Goal: Book appointment/travel/reservation

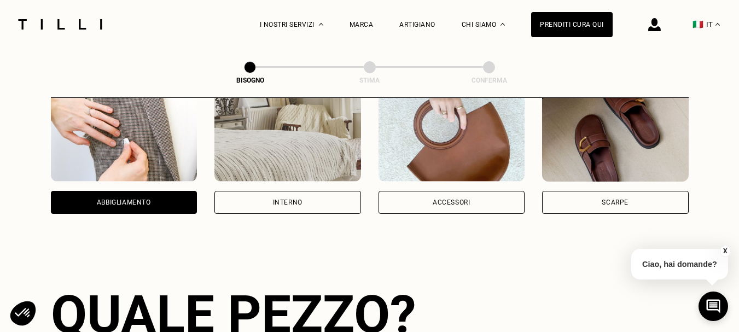
scroll to position [226, 0]
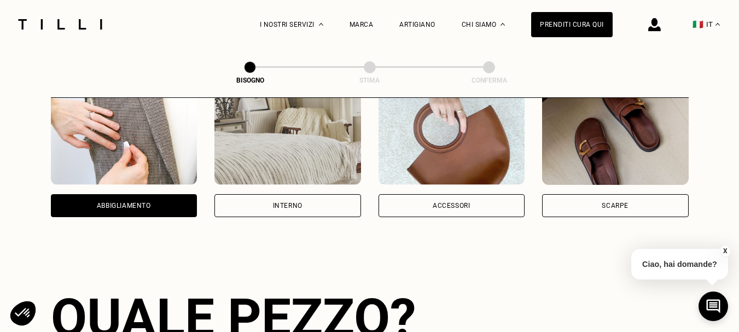
click at [155, 203] on div "Abbigliamento" at bounding box center [124, 205] width 147 height 23
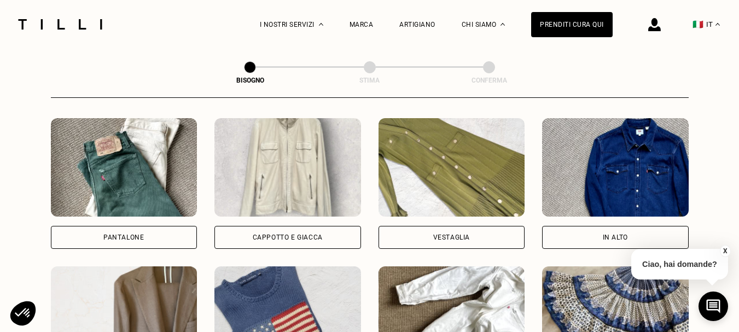
scroll to position [495, 0]
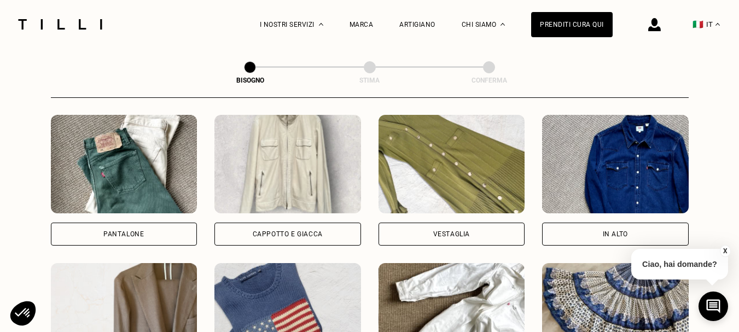
click at [350, 239] on div "Cappotto e giacca" at bounding box center [287, 234] width 147 height 23
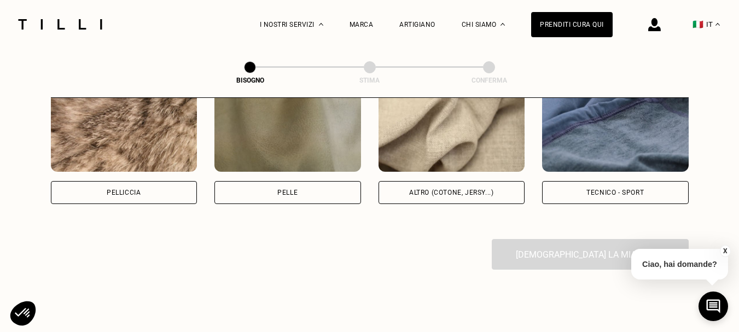
scroll to position [1345, 0]
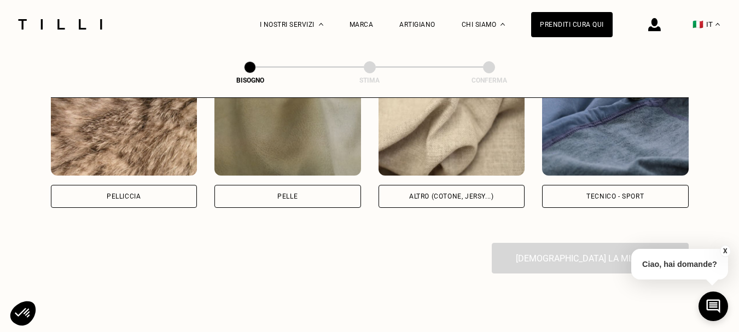
click at [503, 201] on div "Altro (cotone, jersy...)" at bounding box center [451, 196] width 147 height 23
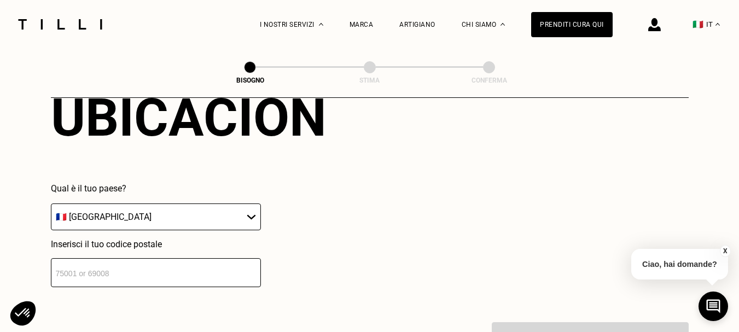
scroll to position [1558, 0]
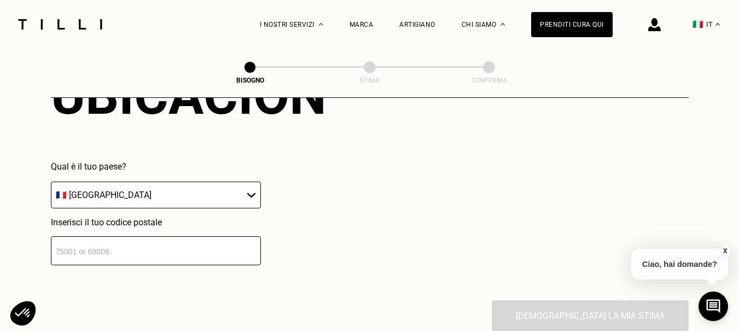
click at [250, 203] on select "🇦🇹 [GEOGRAPHIC_DATA] 🇧🇪 [GEOGRAPHIC_DATA] 🇧🇬 [GEOGRAPHIC_DATA] 🇨🇾 [MEDICAL_DATA…" at bounding box center [156, 195] width 210 height 27
select select "IT"
click at [51, 188] on select "🇦🇹 [GEOGRAPHIC_DATA] 🇧🇪 [GEOGRAPHIC_DATA] 🇧🇬 [GEOGRAPHIC_DATA] 🇨🇾 [MEDICAL_DATA…" at bounding box center [156, 195] width 210 height 27
click at [184, 251] on input "number" at bounding box center [156, 250] width 210 height 29
type input "40137"
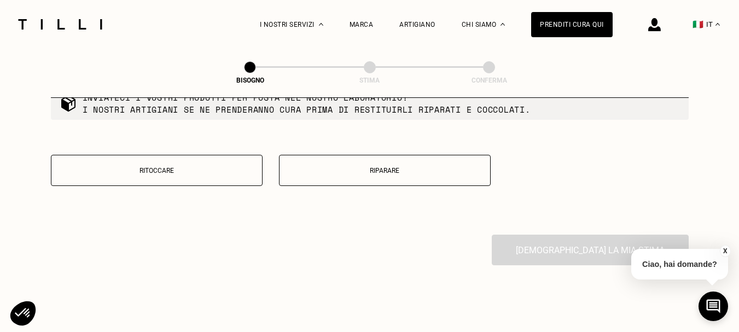
scroll to position [1908, 0]
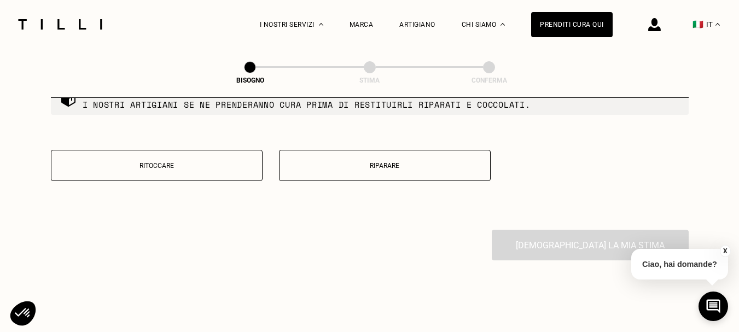
click at [455, 170] on p "Riparare" at bounding box center [385, 166] width 200 height 8
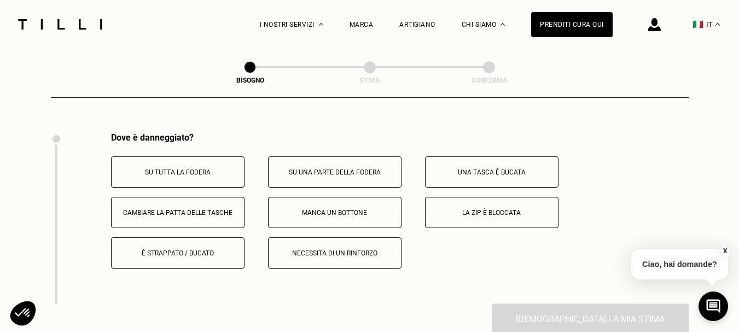
scroll to position [2023, 0]
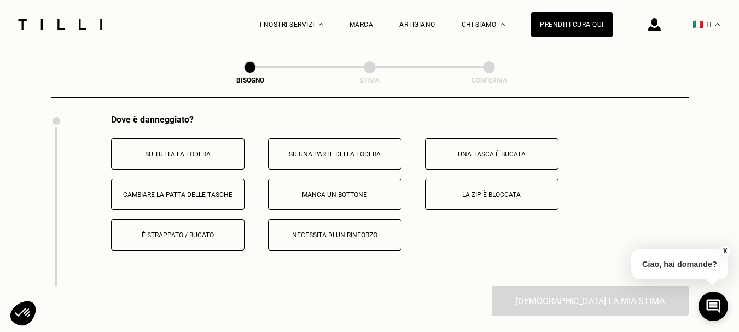
click at [236, 248] on button "È strappato / bucato" at bounding box center [177, 234] width 133 height 31
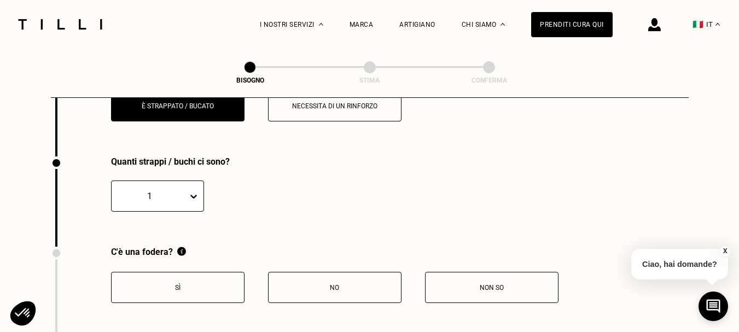
scroll to position [2194, 0]
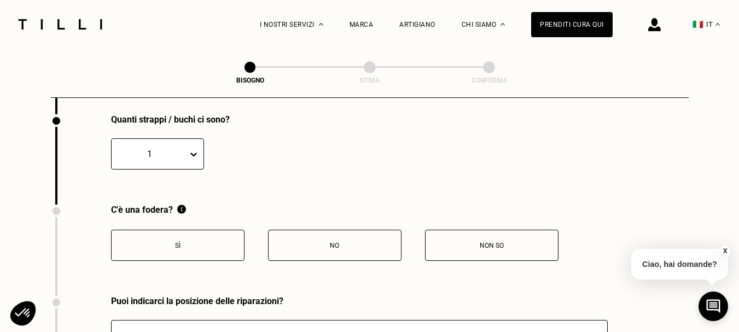
click at [198, 169] on div "Quanti strappi / buchi ci sono? 1" at bounding box center [294, 159] width 486 height 90
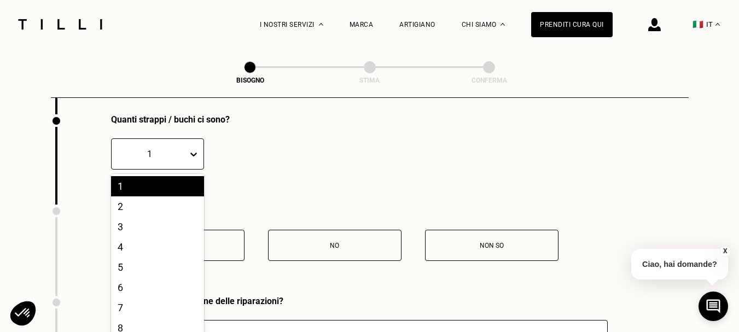
scroll to position [2213, 0]
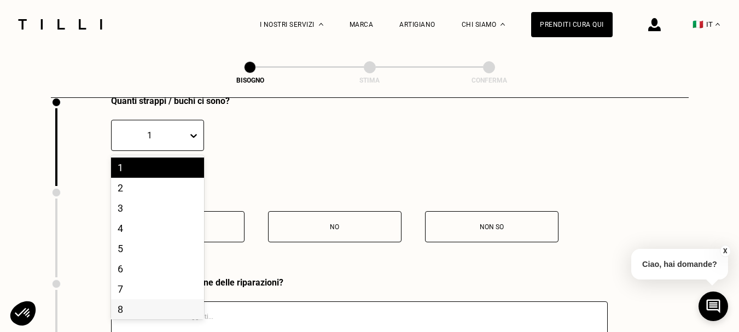
click at [142, 319] on div "8" at bounding box center [157, 309] width 93 height 20
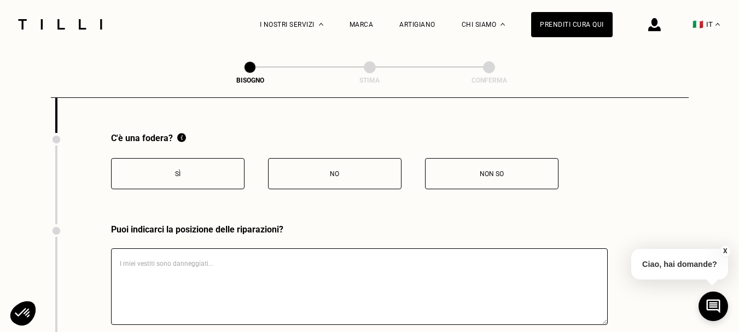
scroll to position [2272, 0]
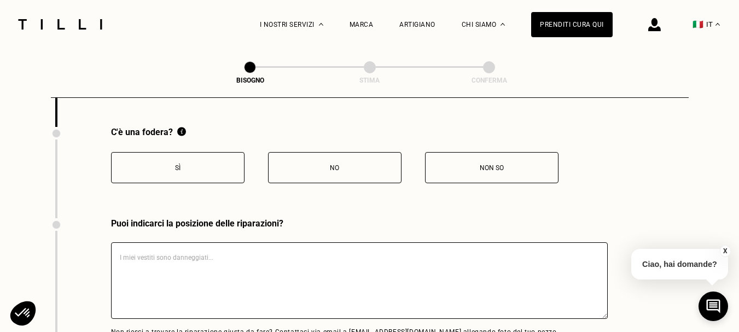
click at [497, 181] on button "Non so" at bounding box center [491, 167] width 133 height 31
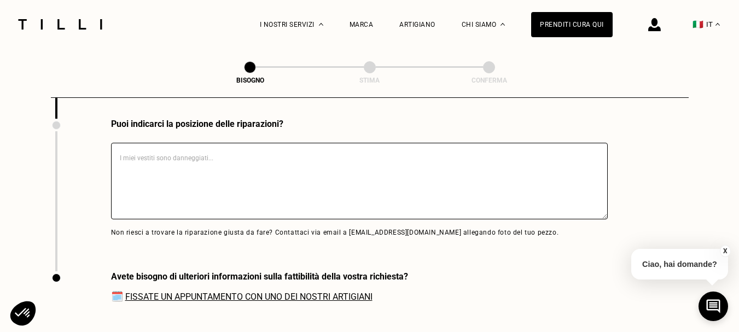
scroll to position [2377, 0]
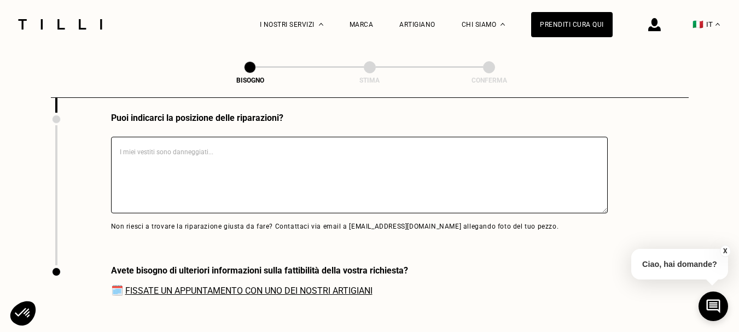
click at [328, 296] on link "Fissate un appuntamento con uno dei nostri artigiani" at bounding box center [248, 290] width 247 height 10
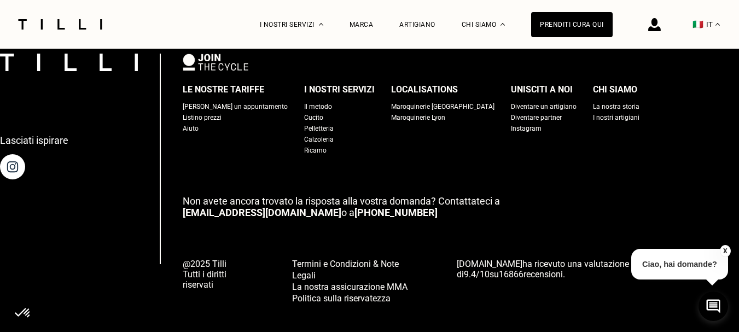
scroll to position [3001, 0]
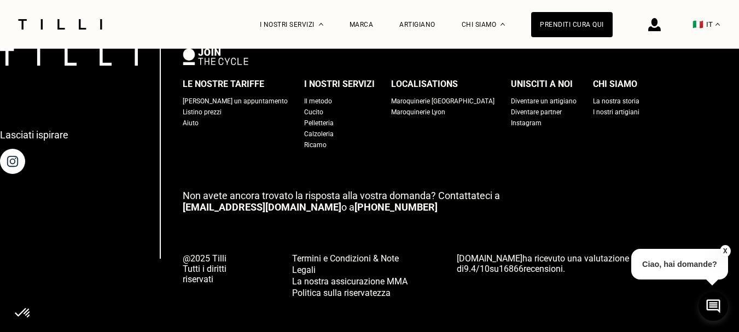
click at [217, 118] on div "Listino prezzi" at bounding box center [202, 112] width 39 height 11
select select "IT"
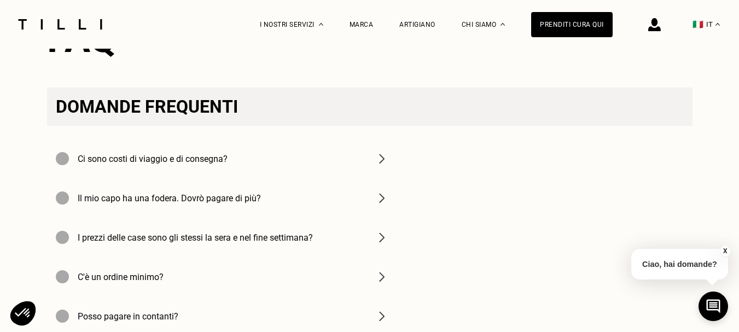
scroll to position [1474, 0]
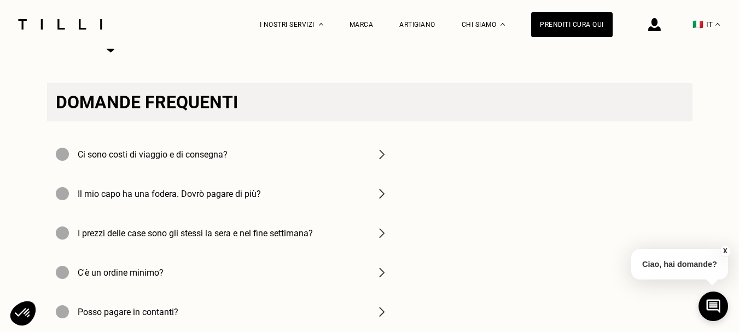
click at [385, 161] on img at bounding box center [381, 154] width 13 height 13
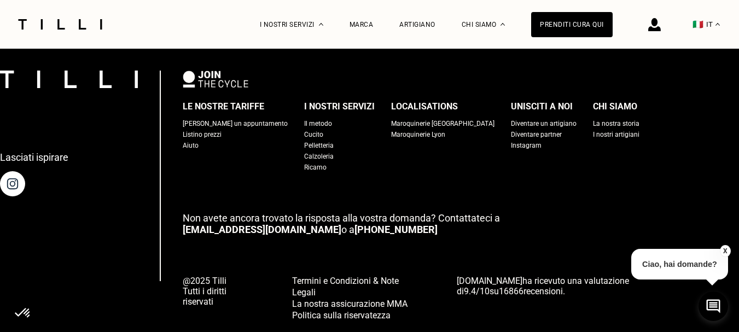
scroll to position [1317, 0]
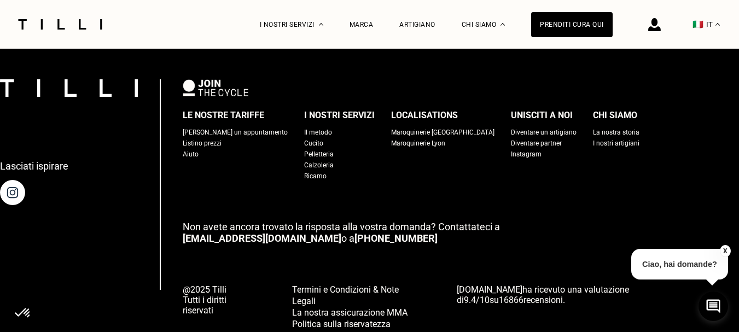
click at [593, 149] on div "I nostri artigiani" at bounding box center [616, 143] width 46 height 11
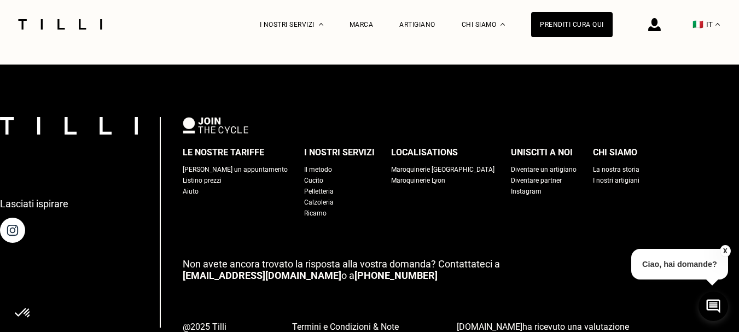
scroll to position [1971, 0]
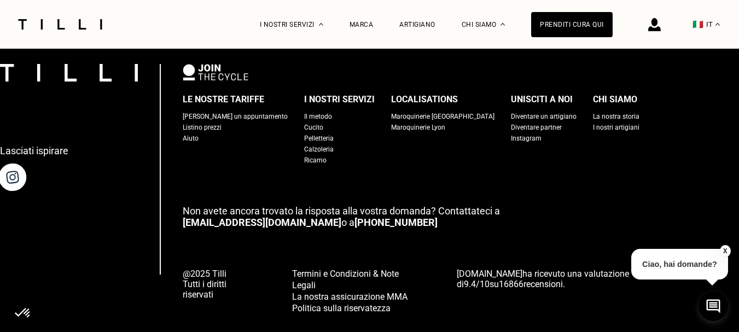
click at [28, 170] on img at bounding box center [12, 176] width 31 height 31
click at [563, 20] on div "Prenditi cura qui" at bounding box center [571, 24] width 81 height 25
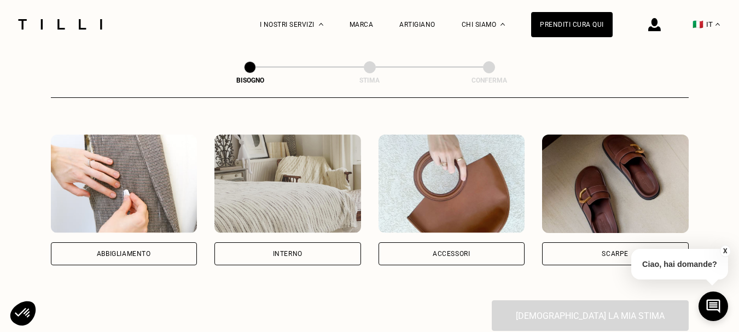
scroll to position [219, 0]
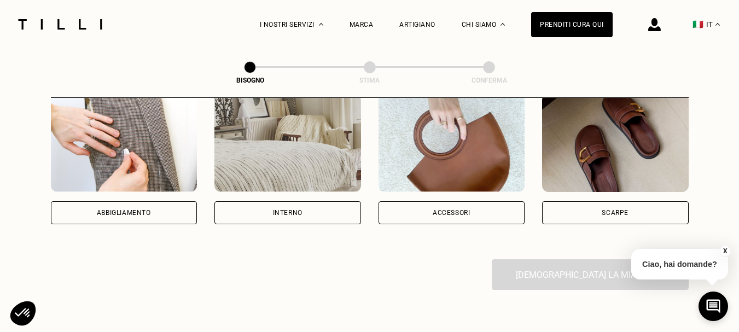
click at [139, 216] on div "Abbigliamento" at bounding box center [124, 212] width 54 height 7
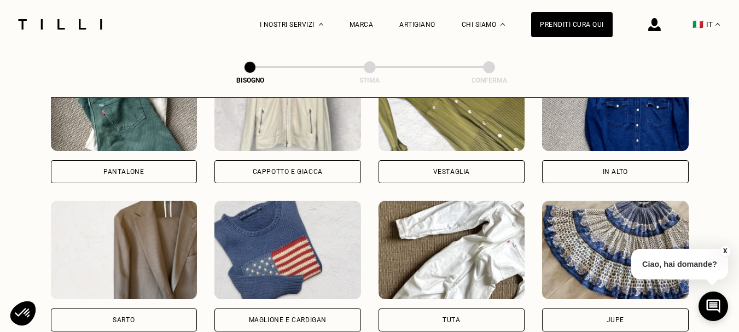
scroll to position [555, 0]
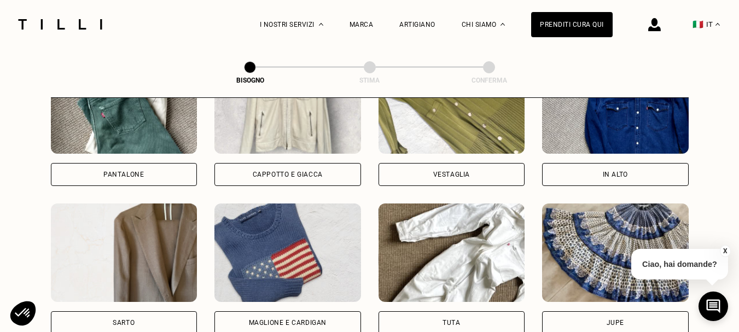
click at [335, 181] on div "Cappotto e giacca" at bounding box center [287, 174] width 147 height 23
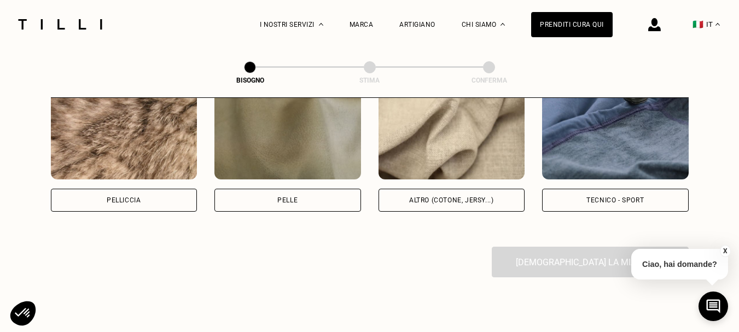
scroll to position [1279, 0]
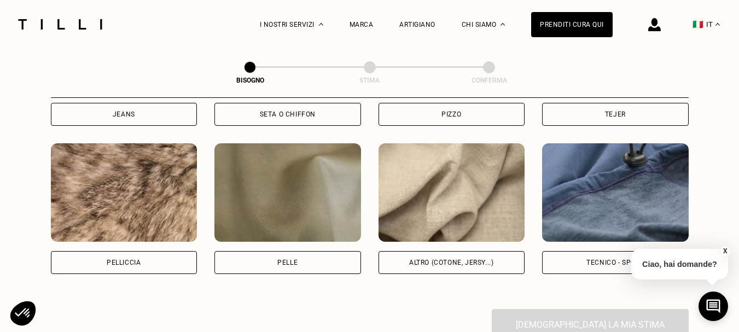
click at [473, 266] on div "Altro (cotone, jersy...)" at bounding box center [451, 262] width 84 height 7
select select "IT"
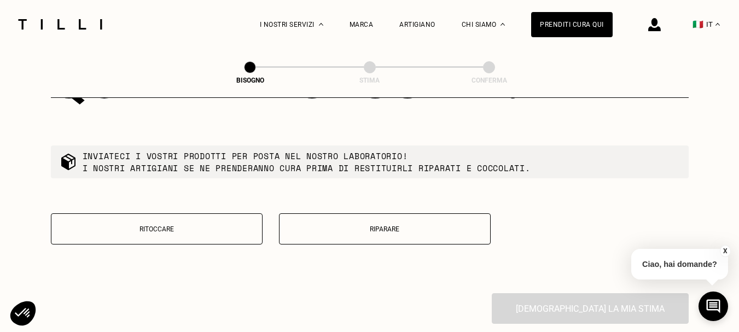
scroll to position [1849, 0]
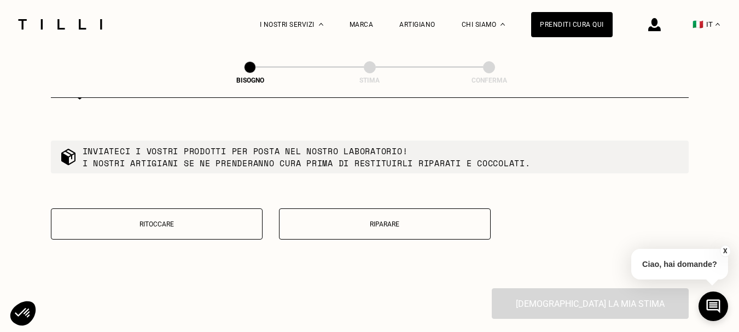
click at [463, 240] on button "Riparare" at bounding box center [385, 223] width 212 height 31
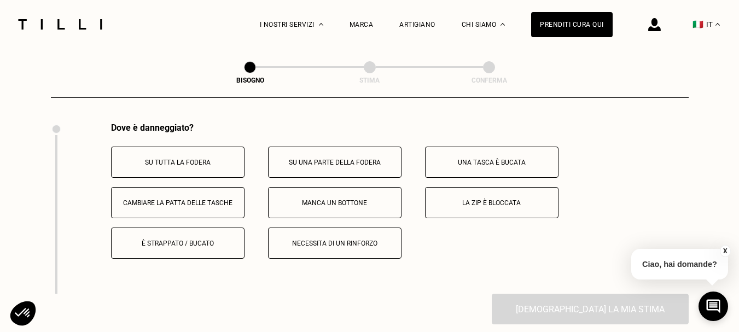
scroll to position [2023, 0]
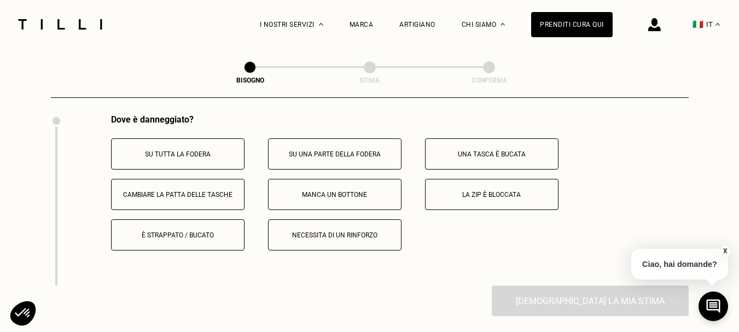
click at [211, 250] on button "È strappato / bucato" at bounding box center [177, 234] width 133 height 31
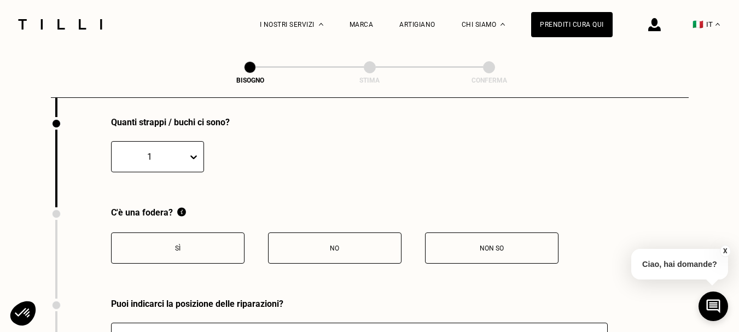
scroll to position [2194, 0]
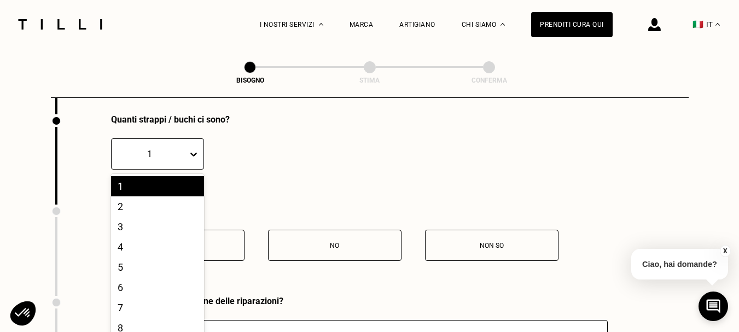
click at [196, 170] on div "10 results available. Use Up and Down to choose options, press Enter to select …" at bounding box center [157, 153] width 93 height 31
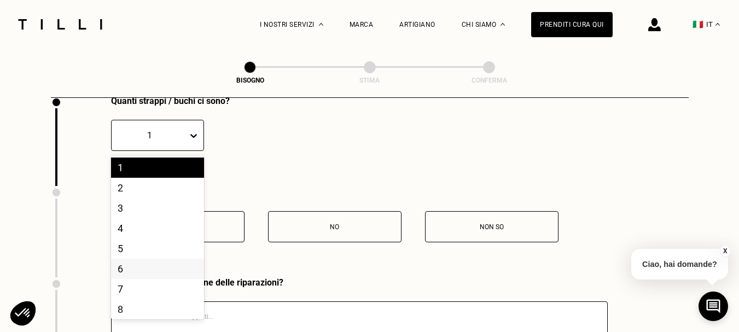
click at [120, 279] on div "6" at bounding box center [157, 269] width 93 height 20
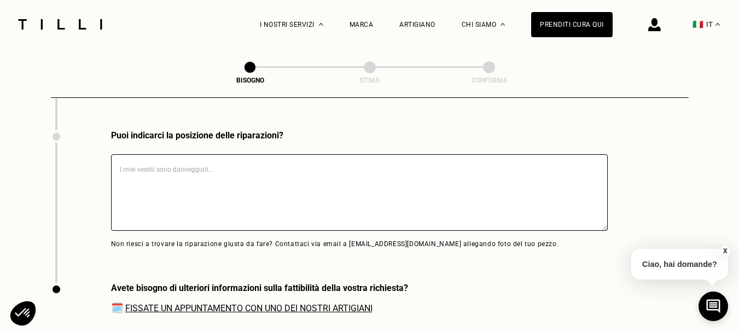
scroll to position [2389, 0]
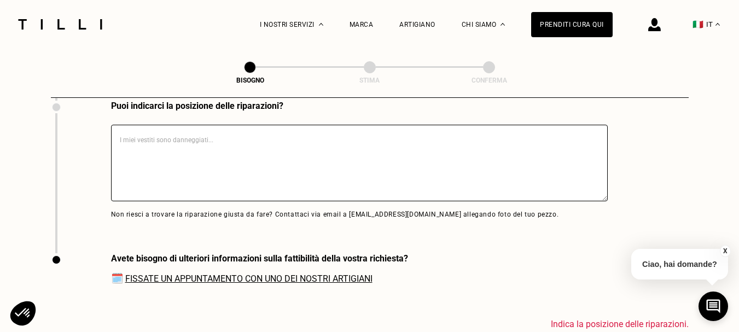
click at [219, 151] on textarea at bounding box center [359, 163] width 497 height 77
click at [186, 153] on textarea at bounding box center [359, 163] width 497 height 77
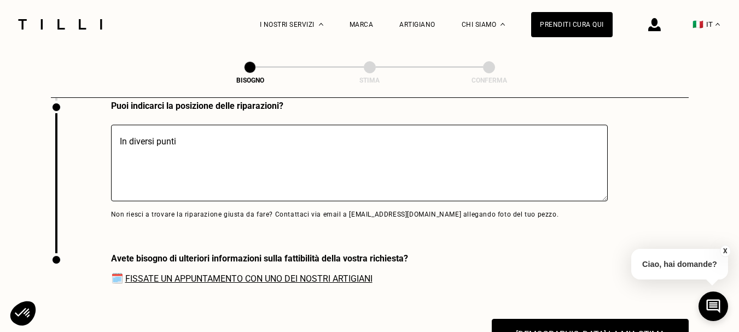
type textarea "In diversi punti"
click at [335, 284] on link "Fissate un appuntamento con uno dei nostri artigiani" at bounding box center [248, 278] width 247 height 10
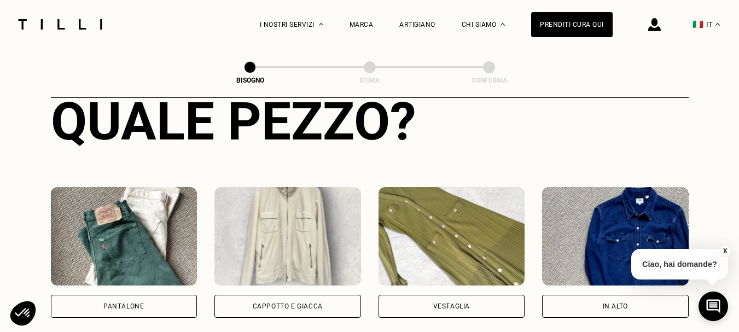
scroll to position [340, 0]
